Goal: Find contact information: Find contact information

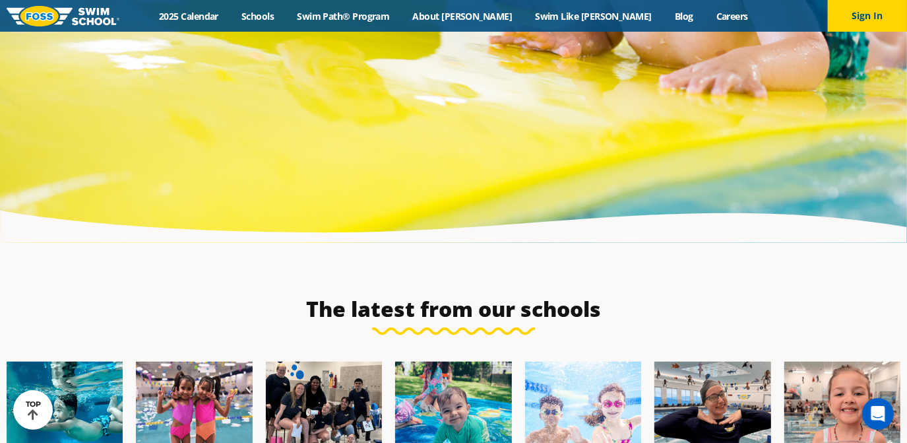
scroll to position [4734, 0]
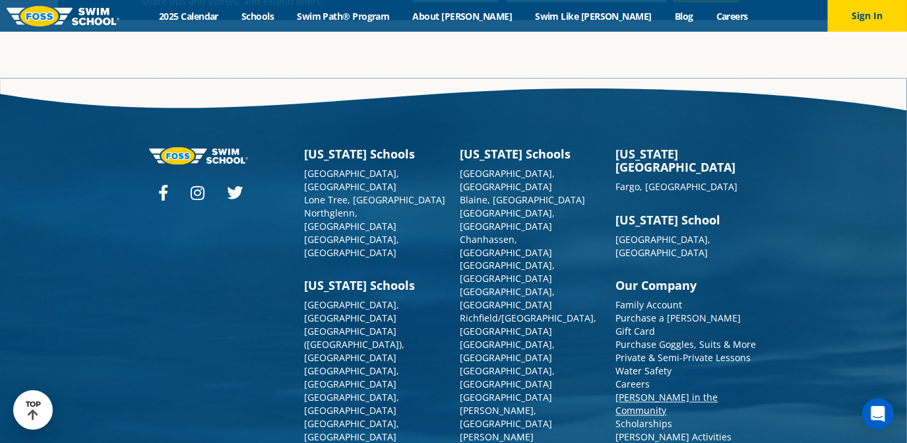
click at [672, 391] on link "[PERSON_NAME] in the Community" at bounding box center [667, 404] width 102 height 26
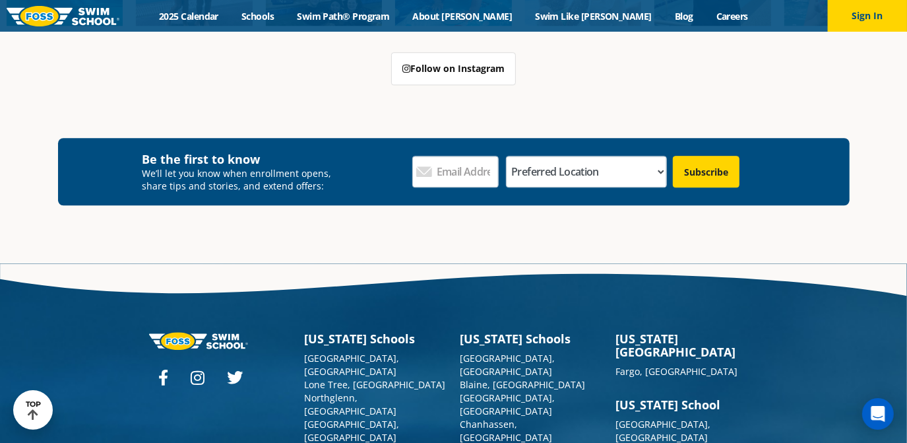
scroll to position [2494, 0]
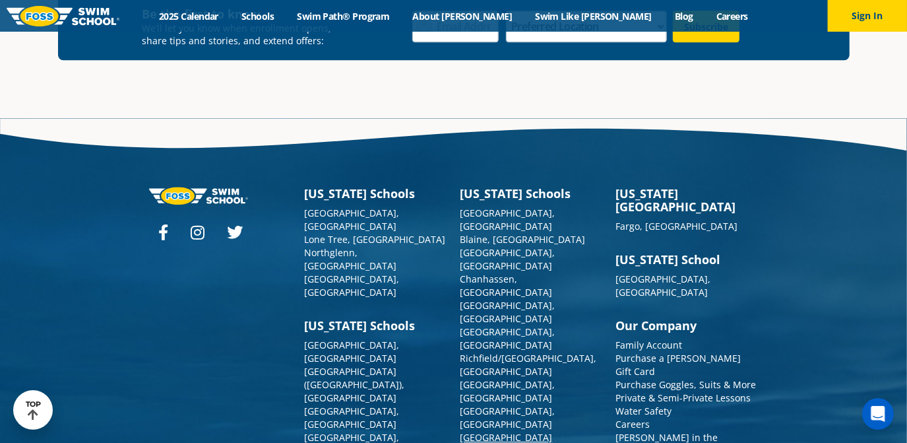
click at [480, 431] on link "[GEOGRAPHIC_DATA][PERSON_NAME], [GEOGRAPHIC_DATA]" at bounding box center [507, 450] width 92 height 39
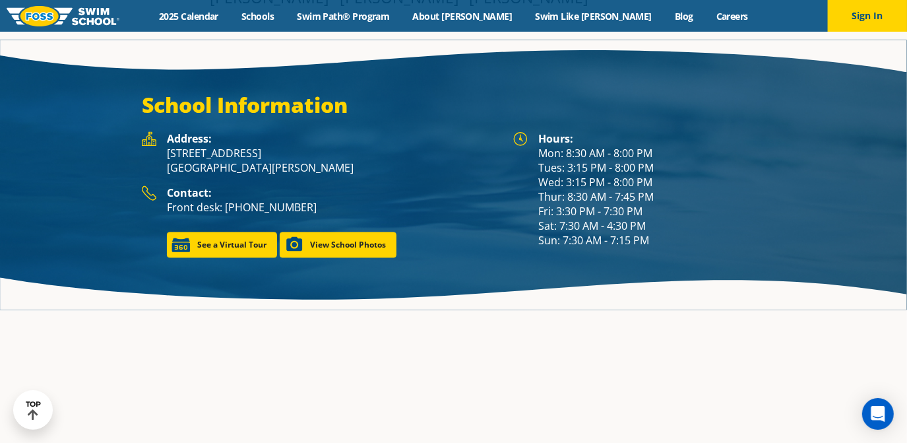
scroll to position [1763, 0]
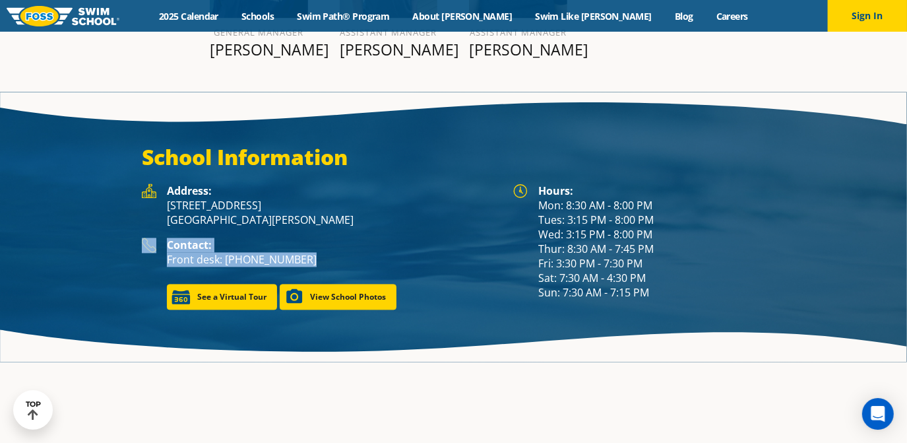
drag, startPoint x: 321, startPoint y: 231, endPoint x: 138, endPoint y: 209, distance: 184.8
click at [138, 209] on div "Address: 1166 University Ave West St. Paul, MN 55104 Contact: Front desk: (651)…" at bounding box center [320, 246] width 371 height 126
copy div "Contact: Front desk: (651) 646-7946"
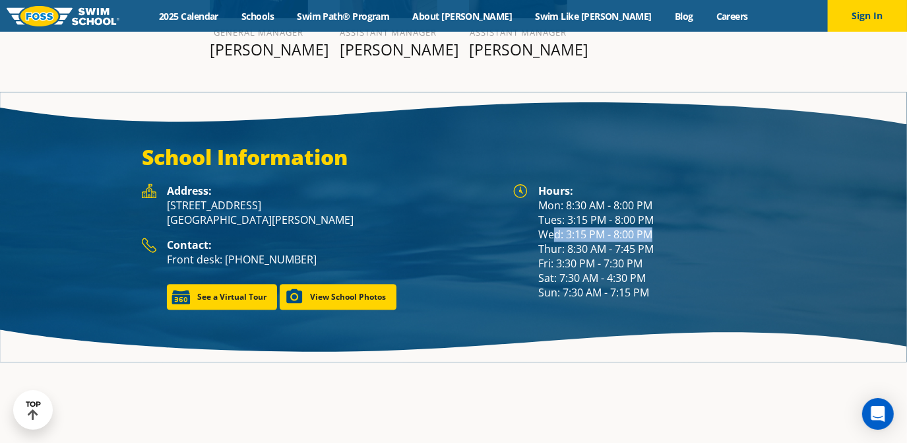
scroll to position [1744, 0]
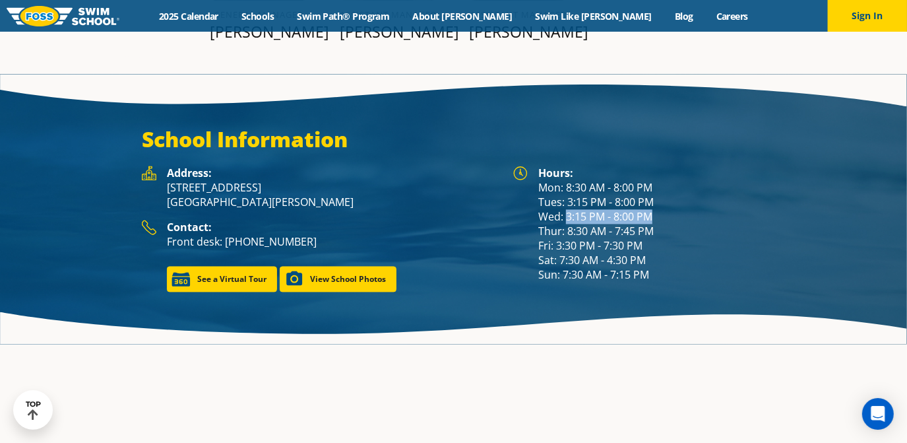
drag, startPoint x: 670, startPoint y: 195, endPoint x: 568, endPoint y: 198, distance: 101.7
click at [568, 198] on div "Hours: Mon: 8:30 AM - 8:00 PM Tues: 3:15 PM - 8:00 PM Wed: 3:15 PM - 8:00 PM Th…" at bounding box center [651, 224] width 227 height 116
copy div "3:15 PM - 8:00 PM"
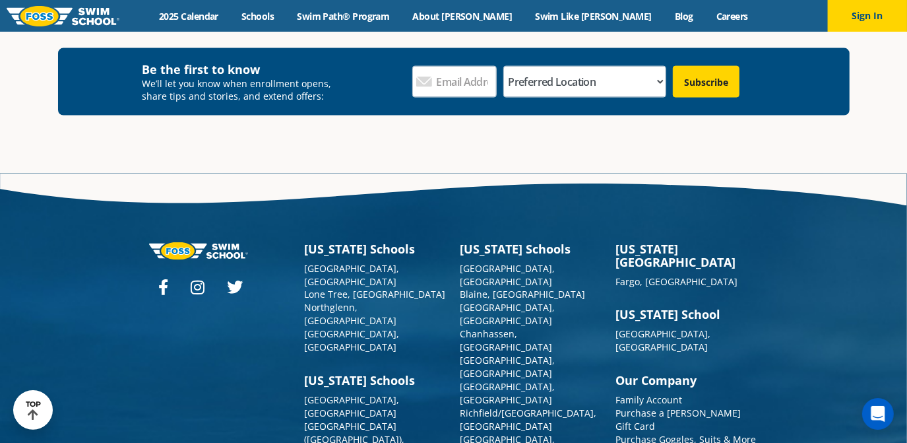
scroll to position [4749, 0]
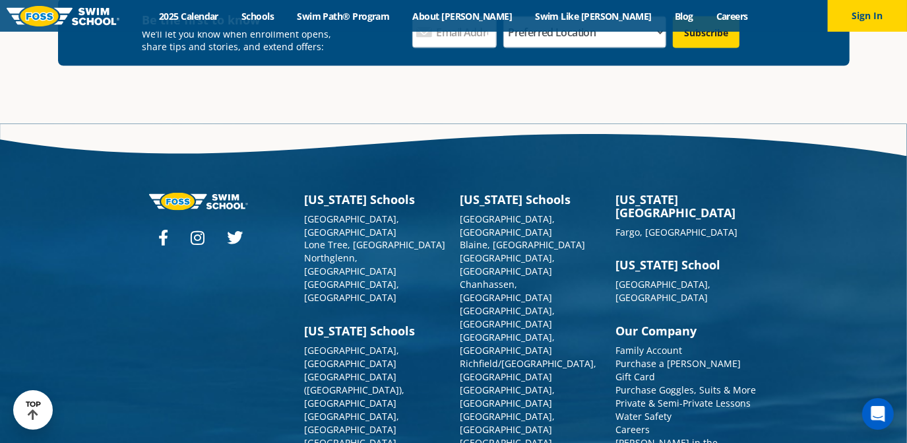
click at [659, 437] on link "[PERSON_NAME] in the Community" at bounding box center [667, 450] width 102 height 26
